Goal: Task Accomplishment & Management: Use online tool/utility

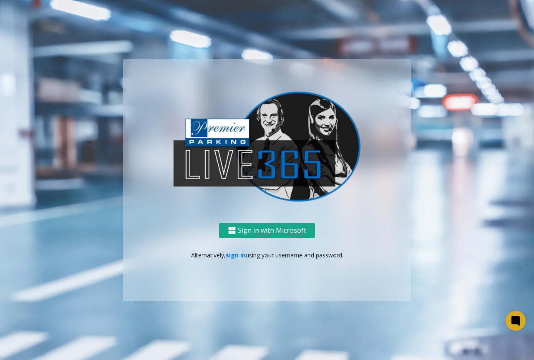
click at [286, 236] on button "Sign in with Microsoft" at bounding box center [267, 230] width 96 height 15
click at [238, 254] on link "sign in" at bounding box center [236, 255] width 20 height 8
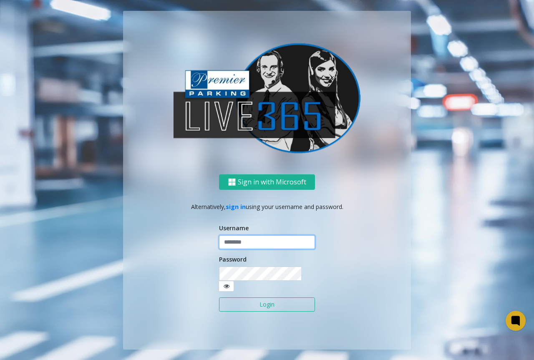
type input "**********"
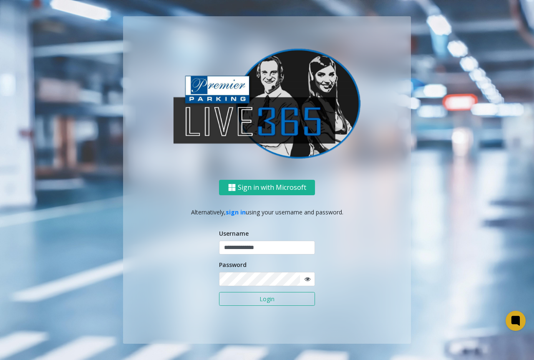
click at [258, 294] on button "Login" at bounding box center [267, 299] width 96 height 14
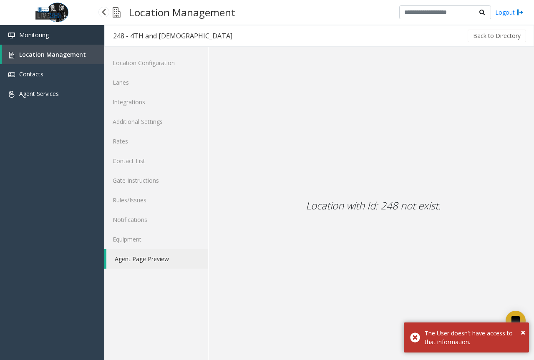
click at [45, 37] on span "Monitoring" at bounding box center [34, 35] width 30 height 8
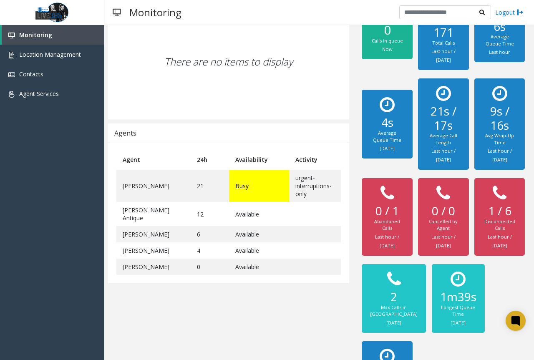
scroll to position [146, 0]
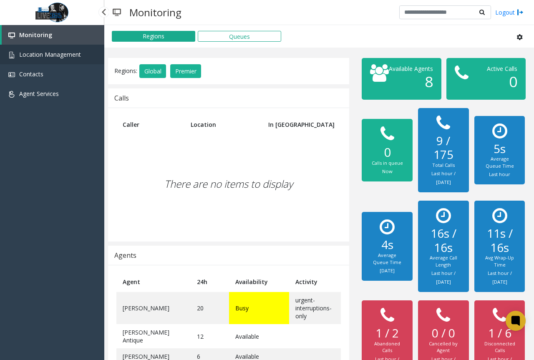
click at [79, 56] on span "Location Management" at bounding box center [50, 54] width 62 height 8
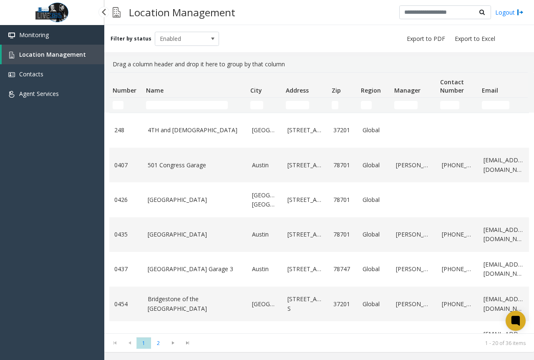
click at [66, 39] on link "Monitoring" at bounding box center [52, 35] width 104 height 20
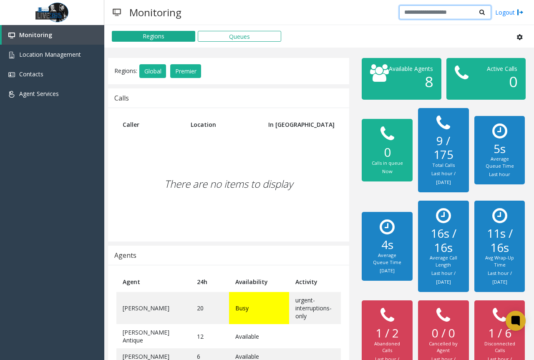
click at [419, 13] on input "text" at bounding box center [445, 12] width 92 height 14
click at [163, 71] on button "Global" at bounding box center [152, 71] width 27 height 14
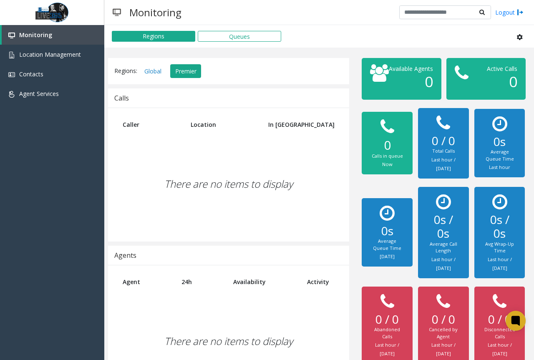
click at [181, 70] on button "Premier" at bounding box center [185, 71] width 31 height 14
click at [144, 70] on button "Global" at bounding box center [152, 71] width 27 height 14
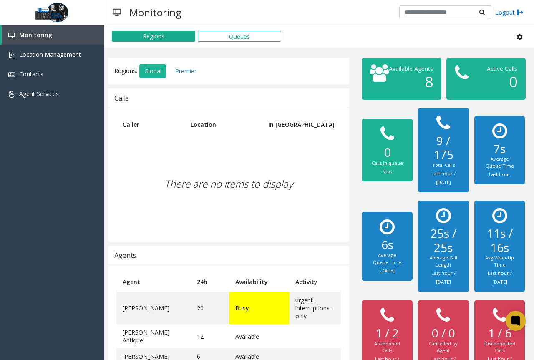
click at [165, 230] on div "There are no items to display" at bounding box center [228, 184] width 224 height 98
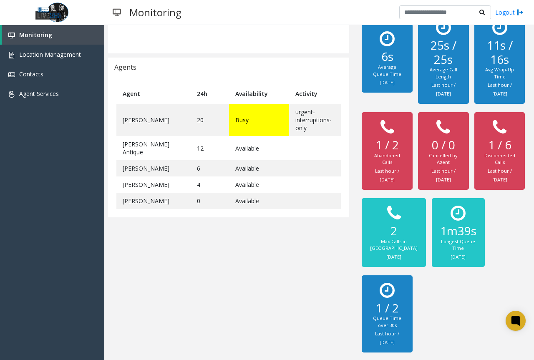
click at [297, 104] on td "urgent-interruptions-only" at bounding box center [315, 120] width 52 height 32
click at [296, 109] on td "urgent-interruptions-only" at bounding box center [315, 120] width 52 height 32
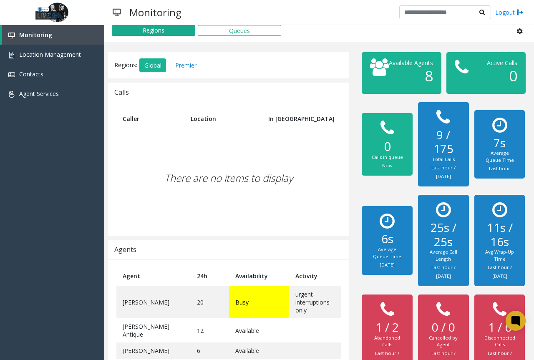
scroll to position [0, 0]
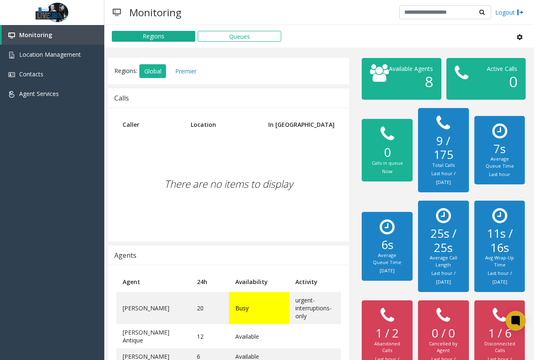
drag, startPoint x: 406, startPoint y: 97, endPoint x: 411, endPoint y: 101, distance: 6.3
click at [411, 90] on h1 "8" at bounding box center [407, 82] width 50 height 18
click at [424, 91] on span "8" at bounding box center [428, 82] width 8 height 20
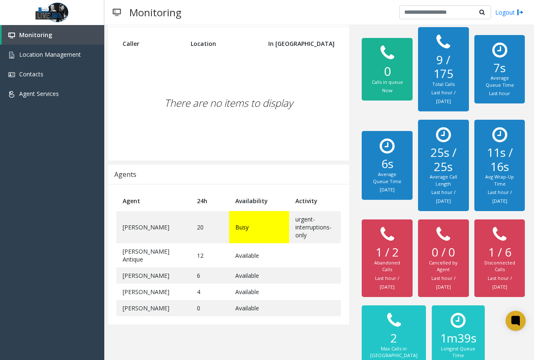
scroll to position [206, 0]
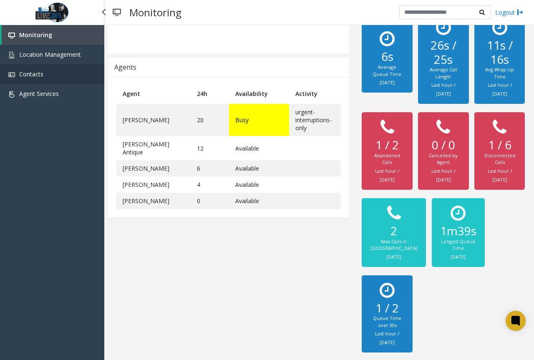
click at [68, 78] on link "Contacts" at bounding box center [52, 74] width 104 height 20
click at [69, 93] on link "Agent Services" at bounding box center [52, 94] width 104 height 20
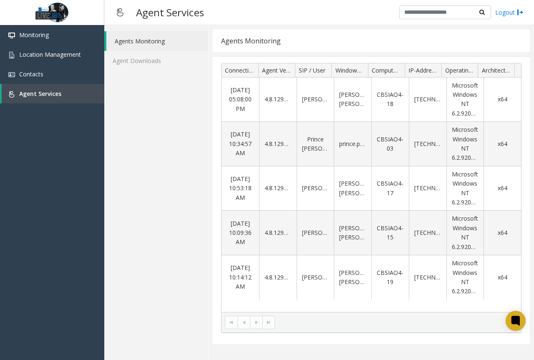
click at [394, 42] on div "Agents Monitoring" at bounding box center [371, 40] width 317 height 23
click at [308, 32] on div "Agents Monitoring" at bounding box center [371, 40] width 317 height 23
click at [286, 35] on div "Agents Monitoring" at bounding box center [371, 40] width 317 height 23
click at [252, 38] on div "Agents Monitoring" at bounding box center [251, 40] width 60 height 11
click at [148, 32] on link "Agents Monitoring" at bounding box center [157, 41] width 102 height 20
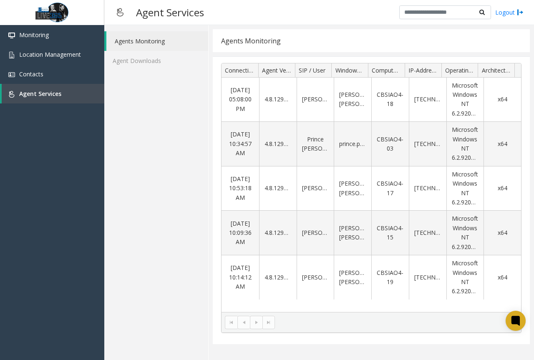
click at [148, 35] on link "Agents Monitoring" at bounding box center [157, 41] width 102 height 20
click at [142, 57] on link "Agent Downloads" at bounding box center [156, 61] width 104 height 20
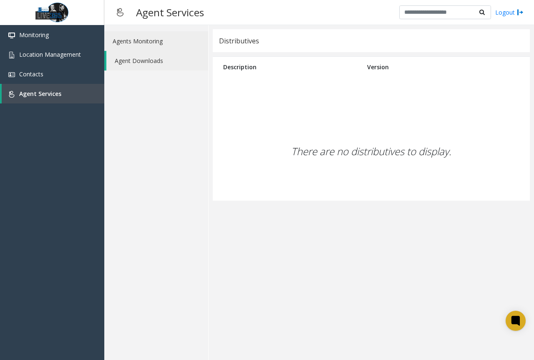
click at [146, 48] on link "Agents Monitoring" at bounding box center [156, 41] width 104 height 20
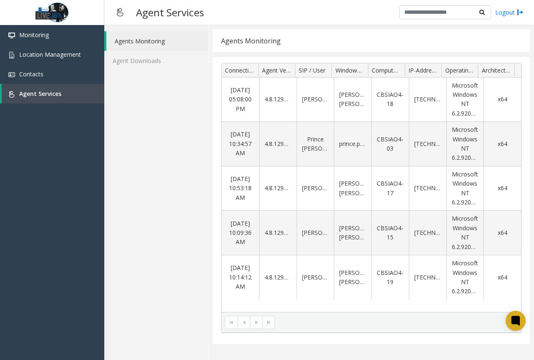
click at [268, 318] on kendo-pager-next-buttons at bounding box center [262, 322] width 25 height 13
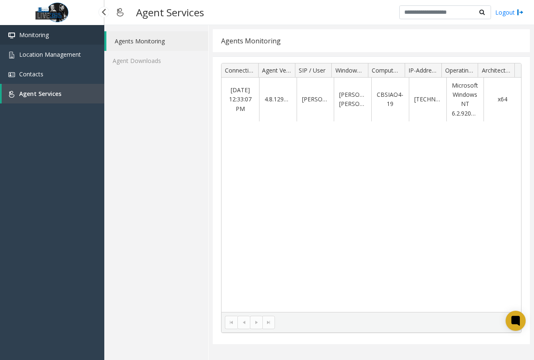
click at [73, 40] on link "Monitoring" at bounding box center [52, 35] width 104 height 20
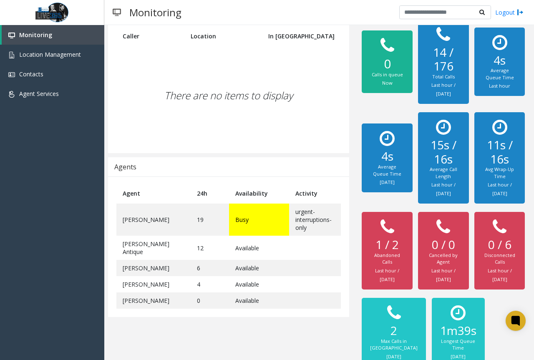
scroll to position [206, 0]
